Goal: Information Seeking & Learning: Learn about a topic

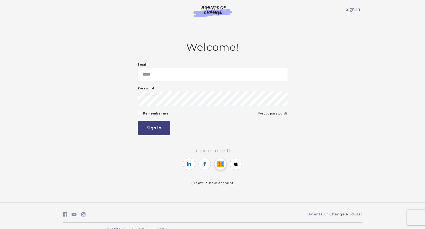
click at [223, 167] on icon "https://courses.thinkific.com/users/auth/google?ss%5Breferral%5D=&ss%5Buser_ret…" at bounding box center [220, 164] width 6 height 6
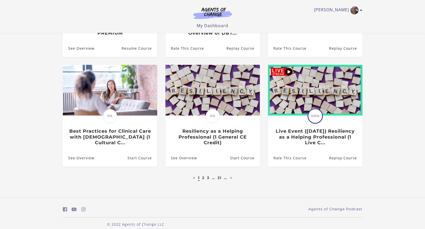
scroll to position [128, 0]
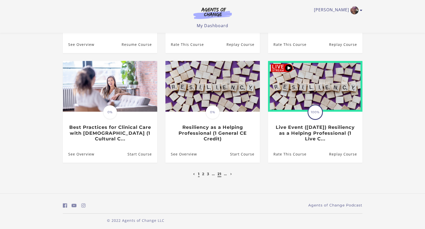
click at [220, 176] on link "21" at bounding box center [219, 174] width 4 height 5
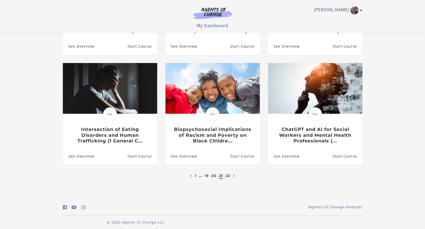
scroll to position [125, 0]
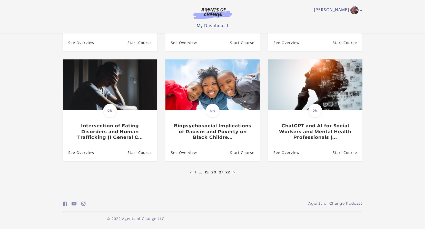
click at [227, 173] on link "22" at bounding box center [227, 172] width 5 height 5
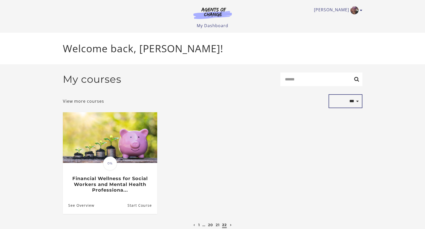
click at [354, 103] on select "**********" at bounding box center [345, 101] width 34 height 14
click at [311, 80] on input "Search" at bounding box center [321, 80] width 82 height 14
type input "**********"
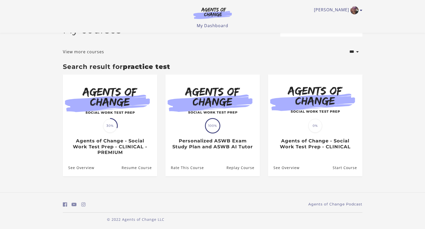
scroll to position [19, 0]
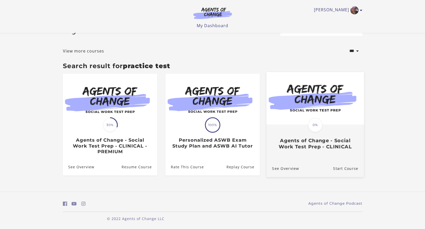
click at [339, 144] on h3 "Agents of Change - Social Work Test Prep - CLINICAL" at bounding box center [315, 144] width 86 height 12
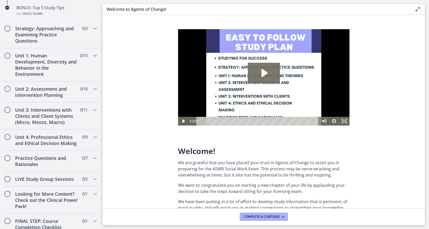
scroll to position [403, 0]
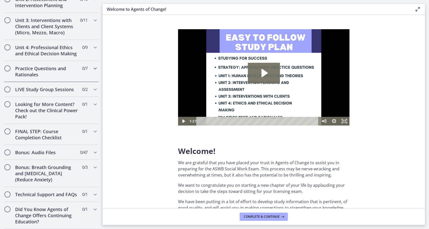
click at [95, 64] on div "Practice Questions and Rationales 0 / 7 Completed" at bounding box center [51, 71] width 103 height 21
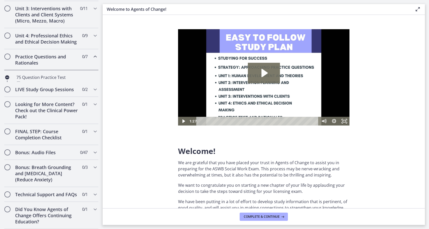
scroll to position [200, 0]
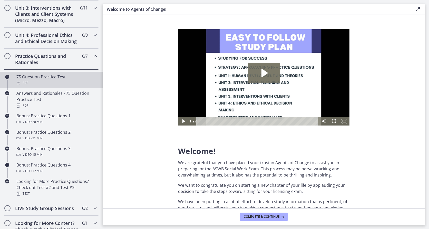
click at [56, 84] on div "75 Question Practice Test PDF" at bounding box center [56, 80] width 80 height 12
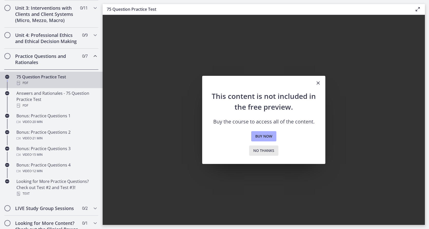
click at [271, 153] on span "No thanks" at bounding box center [263, 151] width 21 height 6
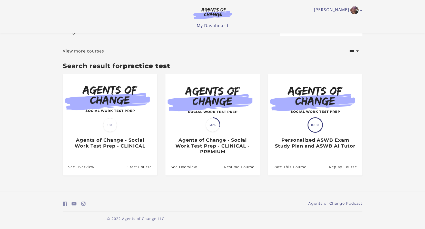
scroll to position [18, 0]
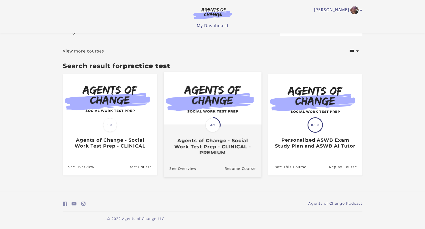
click at [204, 148] on h3 "Agents of Change - Social Work Test Prep - CLINICAL - PREMIUM" at bounding box center [212, 147] width 86 height 18
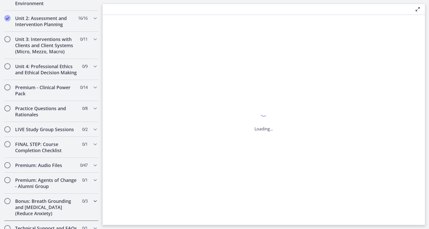
scroll to position [163, 0]
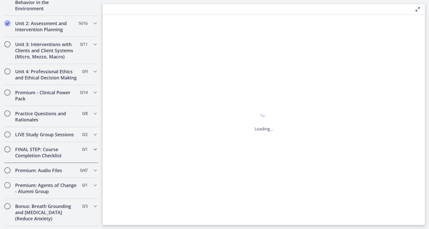
click at [41, 163] on div "FINAL STEP: Course Completion Checklist 0 / 1 Completed" at bounding box center [51, 152] width 94 height 21
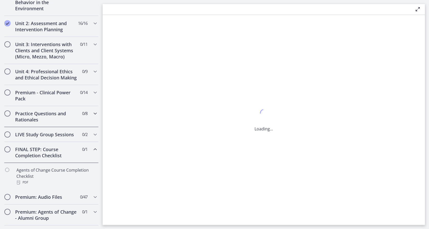
click at [61, 123] on h2 "Practice Questions and Rationales" at bounding box center [46, 116] width 63 height 12
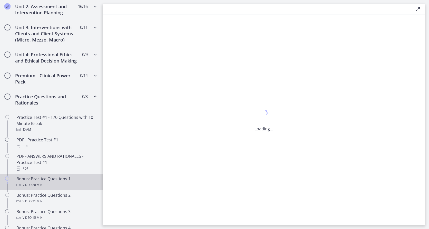
scroll to position [189, 0]
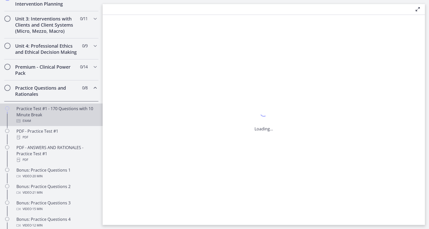
click at [36, 124] on div "Practice Test #1 - 170 Questions with 10 Minute Break Exam" at bounding box center [56, 115] width 80 height 18
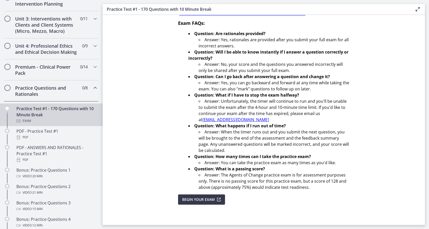
scroll to position [135, 0]
click at [201, 201] on span "Begin Your Exam" at bounding box center [198, 199] width 33 height 6
